Goal: Information Seeking & Learning: Learn about a topic

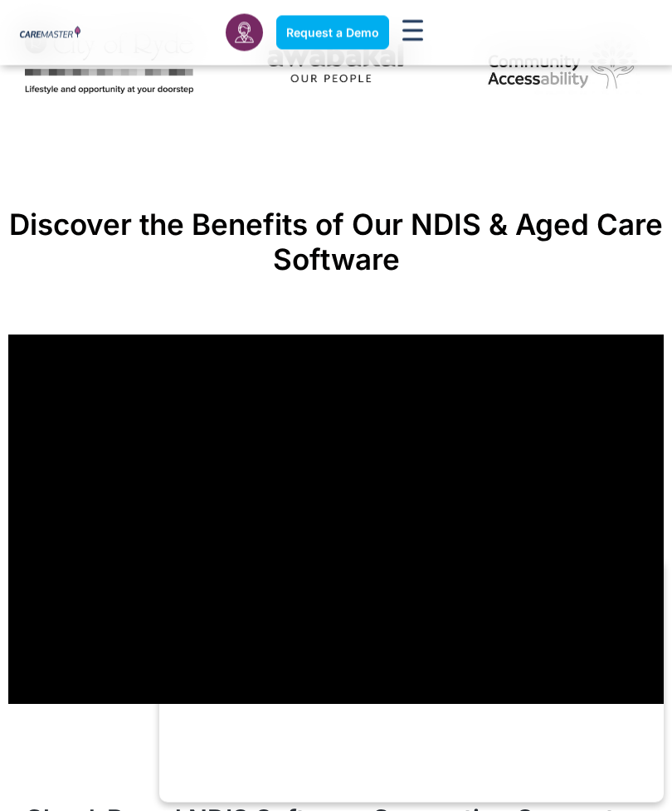
scroll to position [1042, 0]
click at [64, 68] on img "4 / 7" at bounding box center [109, 63] width 168 height 62
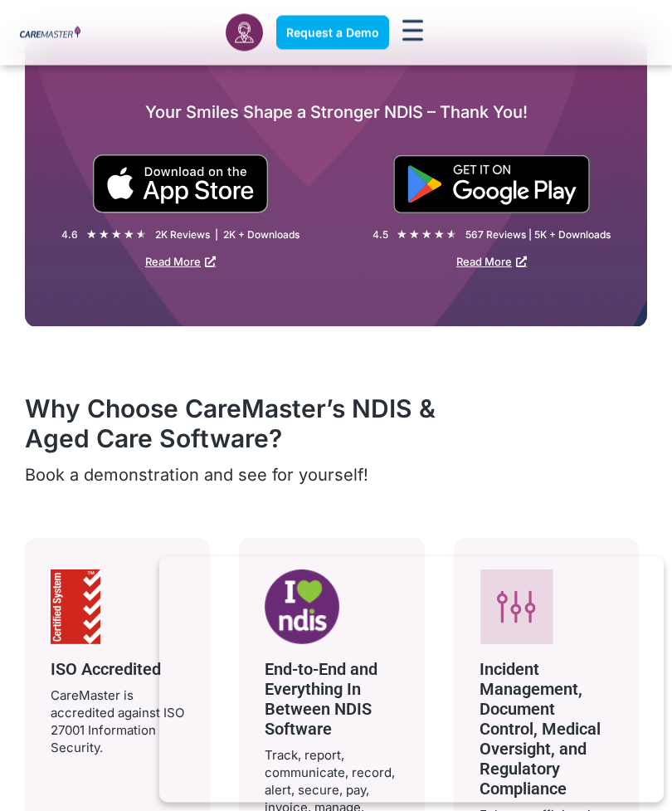
scroll to position [2578, 0]
click at [147, 189] on img at bounding box center [180, 183] width 177 height 59
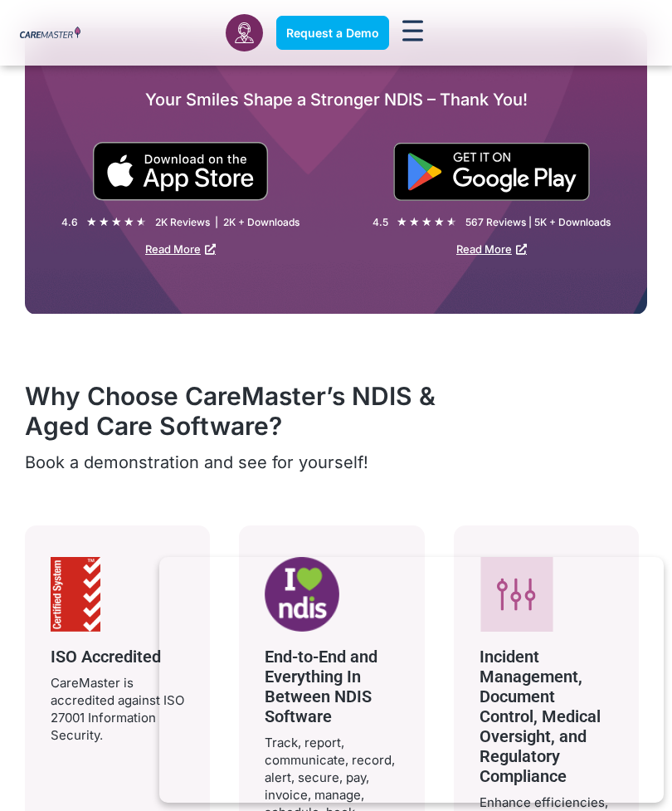
click at [624, 236] on div "Read More" at bounding box center [491, 244] width 311 height 26
click at [620, 227] on div "4.5 ★ ★ ★ ★ ★ 4.5/5 567 Reviews | 5K + Downloads Read More" at bounding box center [491, 234] width 311 height 43
click at [619, 214] on div "4.5 ★ ★ ★ ★ ★ 4.5/5 567 Reviews | 5K + Downloads Read More" at bounding box center [491, 234] width 311 height 43
click at [613, 207] on div at bounding box center [491, 177] width 311 height 71
click at [439, 178] on img at bounding box center [491, 172] width 197 height 58
